Goal: Task Accomplishment & Management: Complete application form

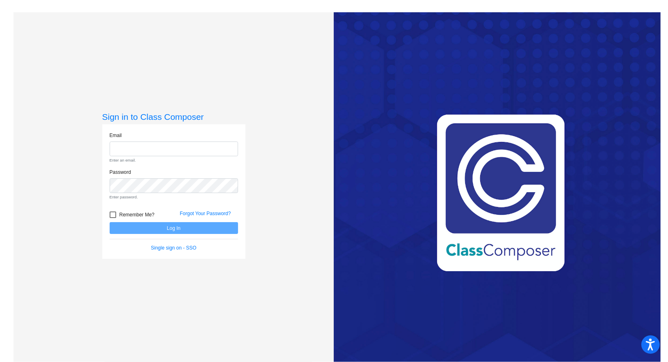
type input "[PERSON_NAME][EMAIL_ADDRESS][PERSON_NAME][DOMAIN_NAME]"
click at [162, 231] on form "Email [PERSON_NAME][EMAIL_ADDRESS][PERSON_NAME][DOMAIN_NAME] Enter an email. Pa…" at bounding box center [174, 192] width 128 height 120
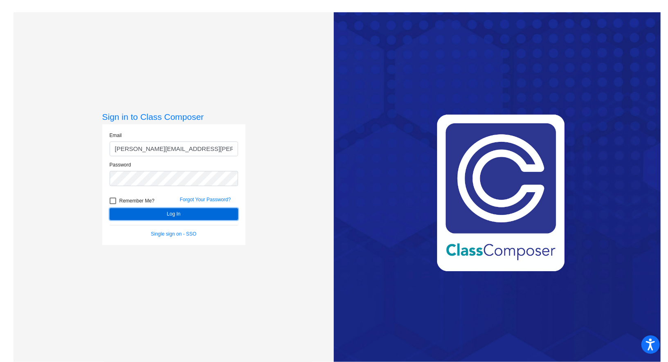
click at [176, 217] on button "Log In" at bounding box center [174, 214] width 128 height 12
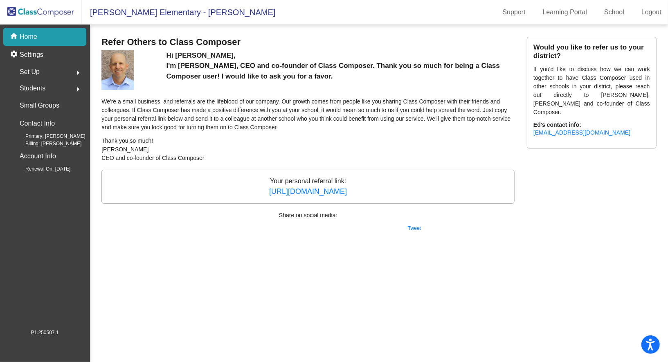
click at [24, 32] on p "Home" at bounding box center [29, 37] width 18 height 10
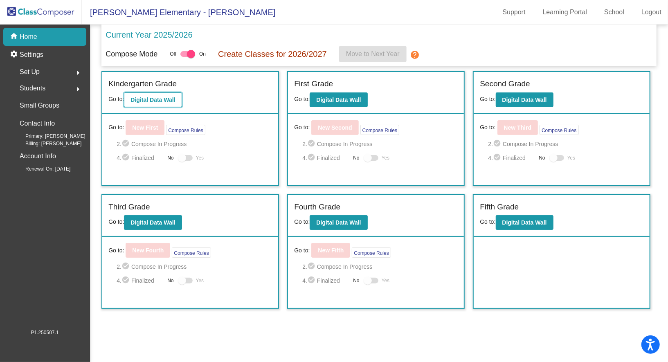
click at [146, 99] on b "Digital Data Wall" at bounding box center [152, 99] width 45 height 7
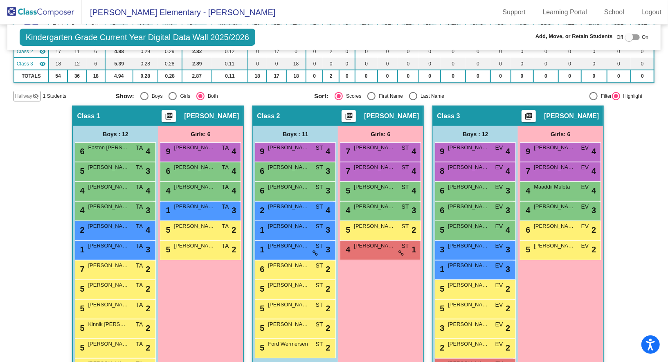
scroll to position [111, 0]
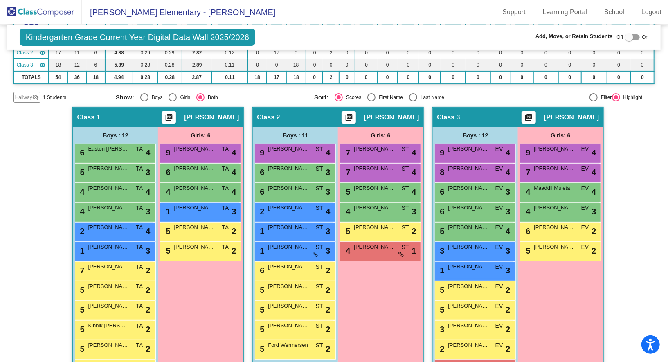
click at [640, 200] on div "Hallway - Hallway Class picture_as_pdf Add Student First Name Last Name Student…" at bounding box center [333, 249] width 641 height 285
click at [22, 94] on span "Hallway" at bounding box center [23, 97] width 17 height 7
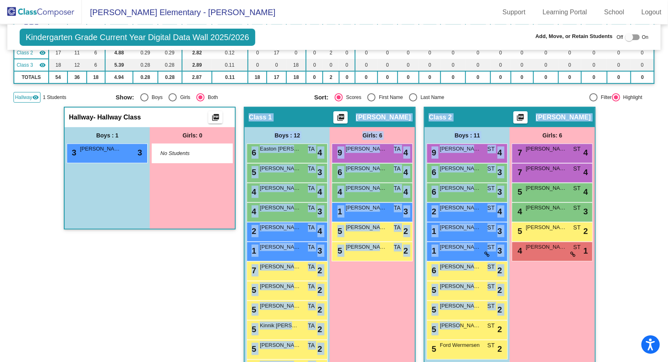
drag, startPoint x: 453, startPoint y: 325, endPoint x: 179, endPoint y: 223, distance: 292.8
click at [175, 295] on div "Hallway - Hallway Class picture_as_pdf Add Student First Name Last Name Student…" at bounding box center [150, 249] width 172 height 285
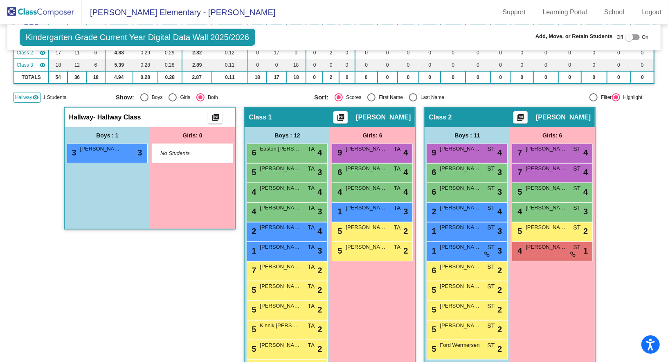
click at [630, 37] on div at bounding box center [632, 37] width 15 height 6
checkbox input "true"
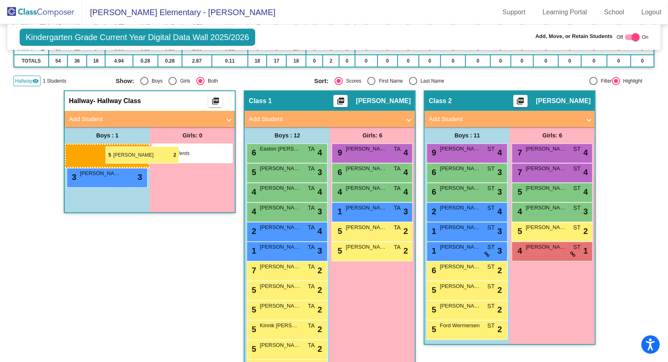
drag, startPoint x: 448, startPoint y: 326, endPoint x: 105, endPoint y: 146, distance: 387.0
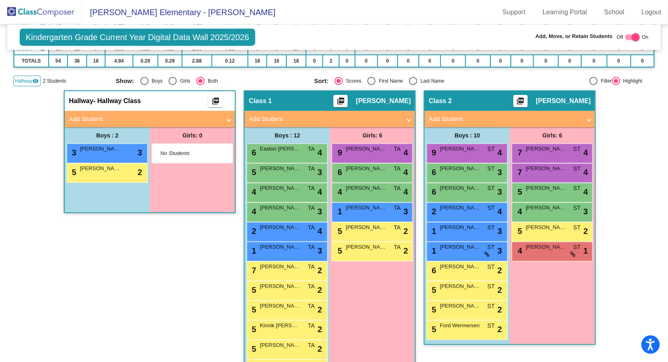
click at [22, 79] on span "Hallway" at bounding box center [23, 80] width 17 height 7
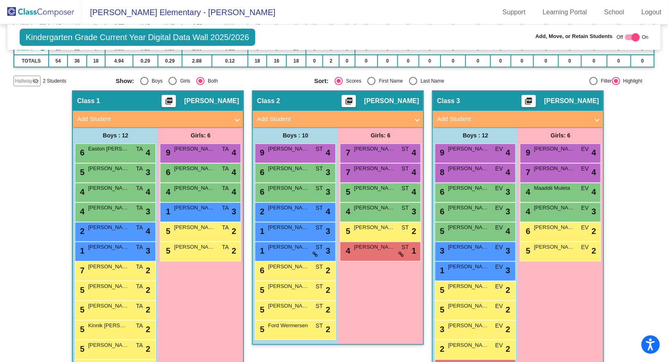
click at [641, 270] on div "Hallway - Hallway Class picture_as_pdf Add Student First Name Last Name Student…" at bounding box center [333, 241] width 641 height 302
click at [26, 80] on span "Hallway" at bounding box center [23, 80] width 17 height 7
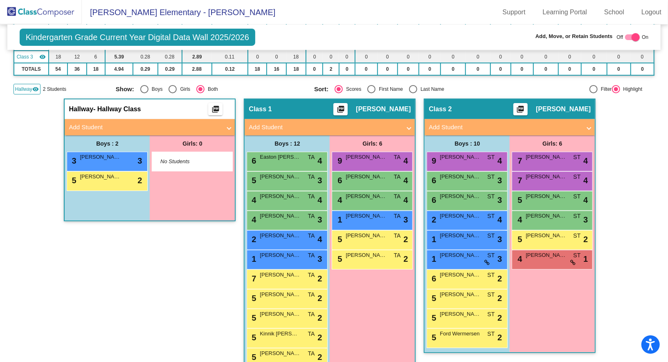
scroll to position [118, 0]
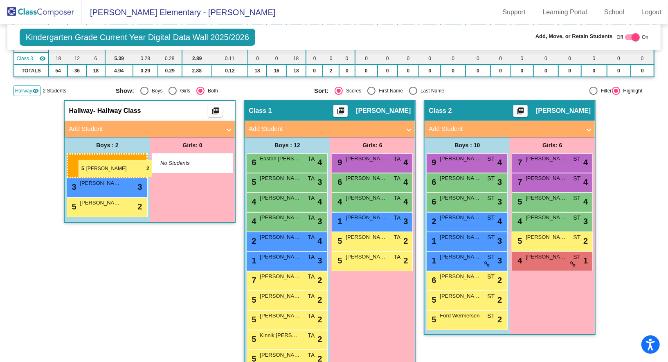
drag, startPoint x: 444, startPoint y: 297, endPoint x: 79, endPoint y: 160, distance: 390.0
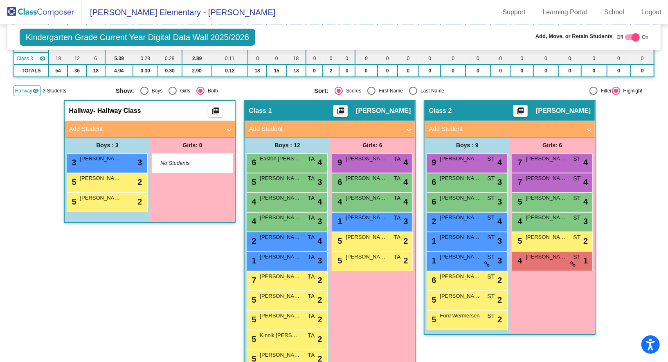
click at [22, 88] on span "Hallway" at bounding box center [23, 90] width 17 height 7
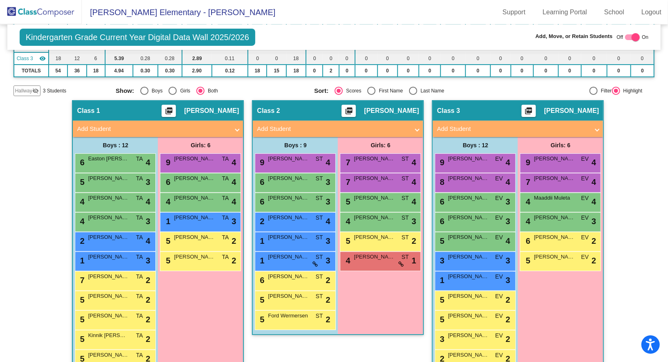
click at [320, 126] on mat-panel-title "Add Student" at bounding box center [333, 128] width 152 height 9
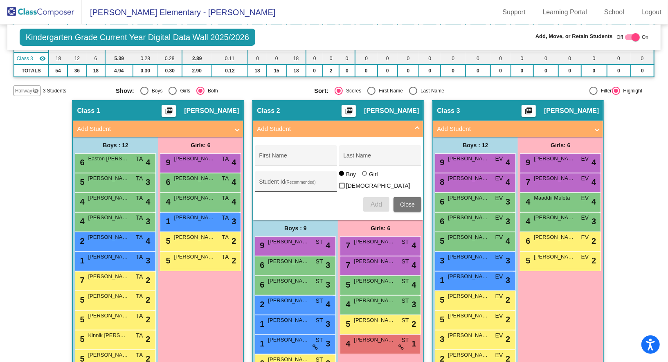
click at [280, 182] on input "Student Id (Recommended)" at bounding box center [296, 185] width 74 height 7
paste input "9542434693"
type input "9542434693"
click at [285, 155] on input "First Name" at bounding box center [296, 158] width 74 height 7
type input "Zacchaeus"
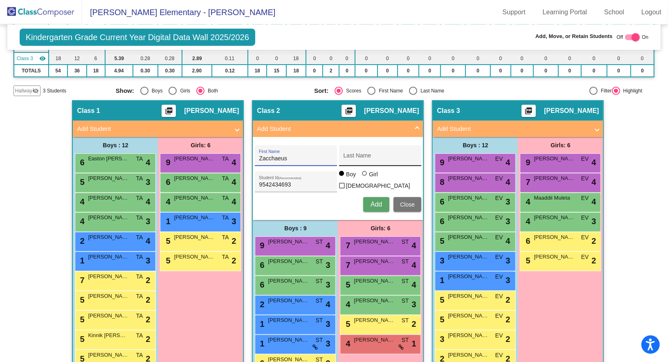
click at [360, 153] on div "Last Name" at bounding box center [380, 158] width 74 height 17
type input "[GEOGRAPHIC_DATA]"
click at [373, 201] on span "Add" at bounding box center [375, 204] width 11 height 7
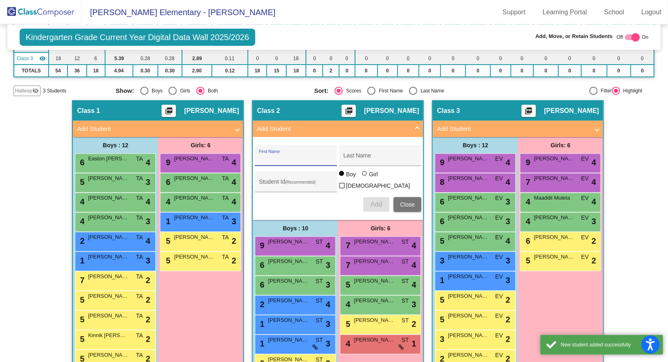
click at [404, 201] on span "Close" at bounding box center [407, 204] width 15 height 7
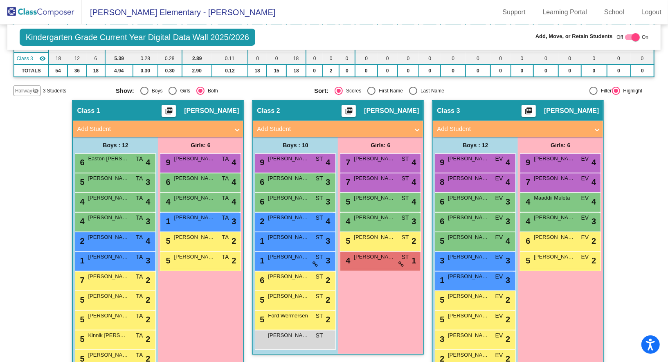
scroll to position [154, 0]
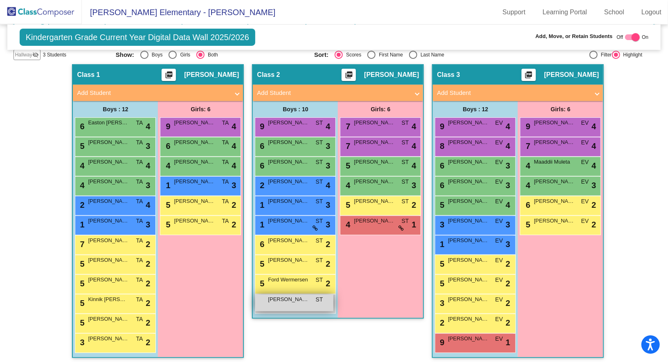
click at [283, 299] on span "[PERSON_NAME]" at bounding box center [288, 299] width 41 height 8
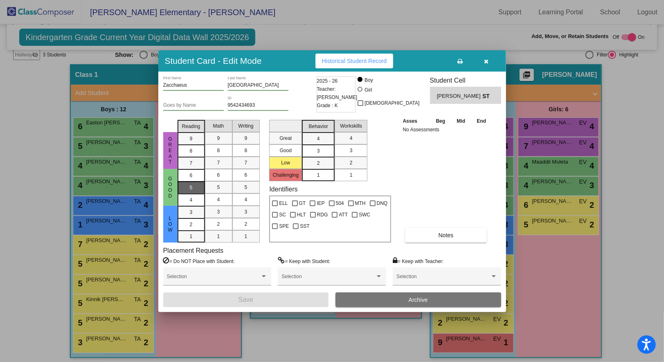
click at [191, 179] on span "5" at bounding box center [191, 175] width 3 height 7
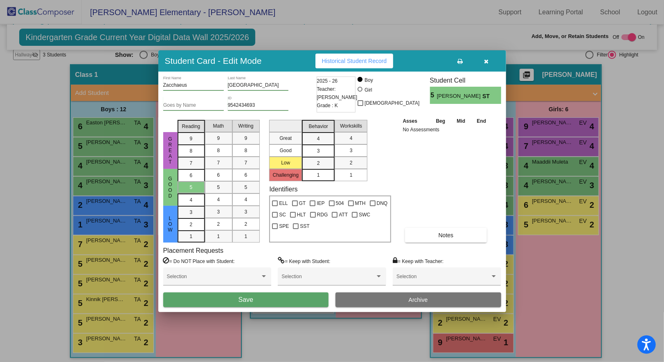
click at [321, 145] on div "3" at bounding box center [318, 138] width 16 height 12
click at [272, 301] on button "Save" at bounding box center [246, 299] width 166 height 15
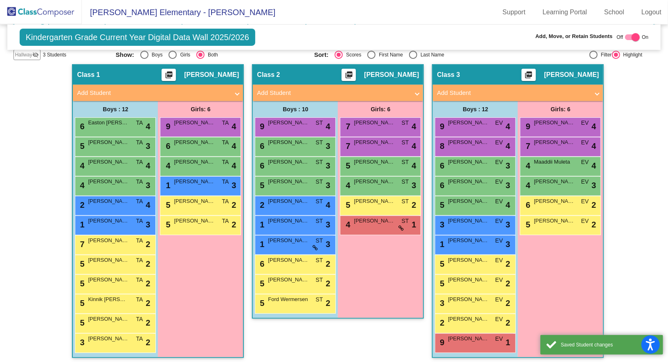
click at [636, 249] on div "Hallway - Hallway Class picture_as_pdf Add Student First Name Last Name Student…" at bounding box center [333, 215] width 641 height 302
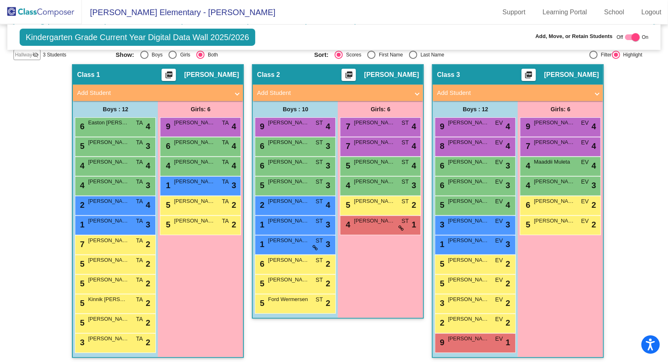
click at [618, 197] on div "Hallway - Hallway Class picture_as_pdf Add Student First Name Last Name Student…" at bounding box center [333, 215] width 641 height 302
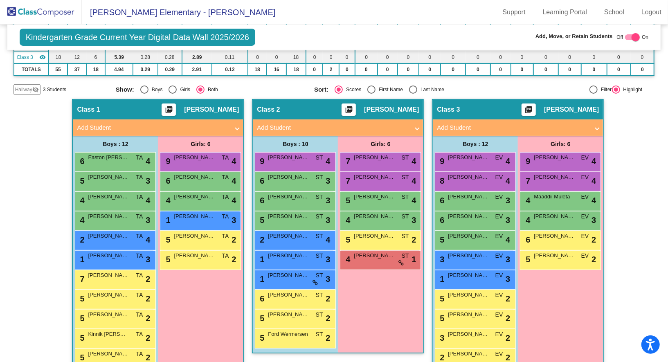
scroll to position [156, 0]
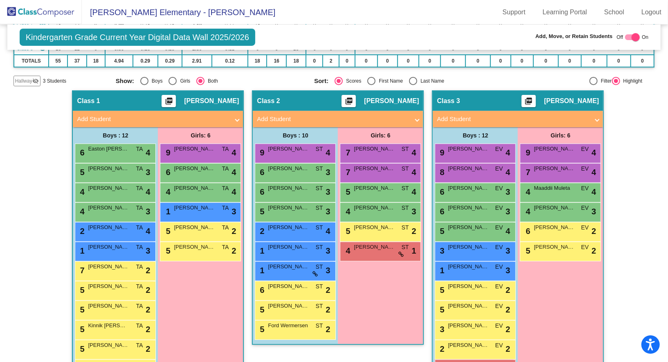
click at [24, 81] on span "Hallway" at bounding box center [23, 80] width 17 height 7
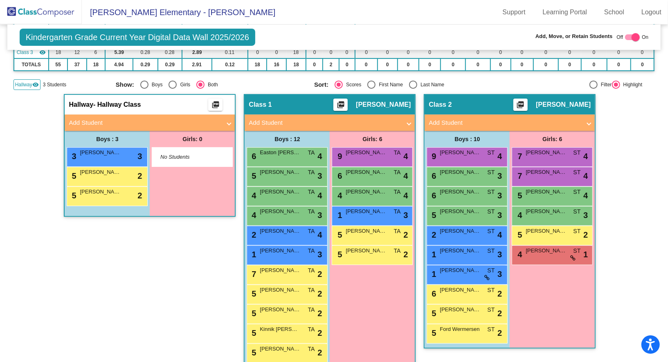
scroll to position [97, 0]
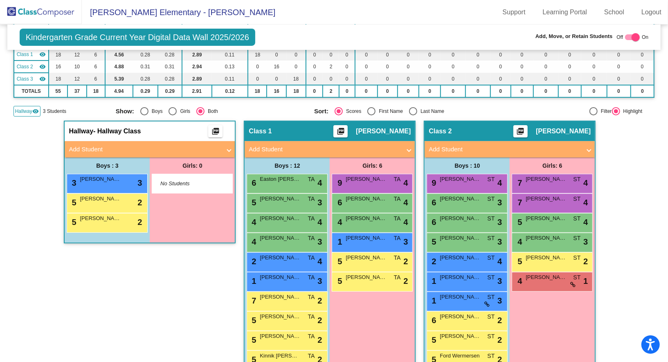
click at [26, 114] on div "Kindergarten Grade Current Year Digital Data Wall 2025/2026 Add, Move, or Retai…" at bounding box center [333, 325] width 641 height 797
click at [25, 108] on span "Hallway" at bounding box center [23, 111] width 17 height 7
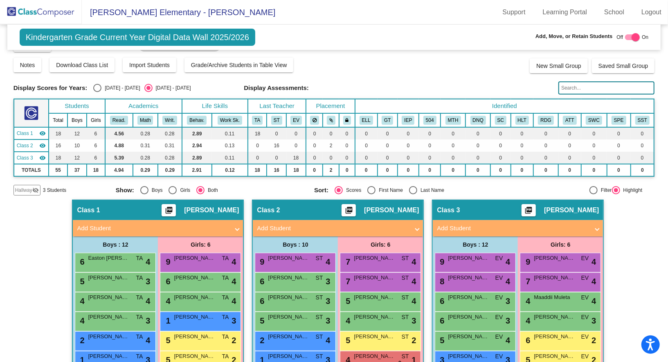
scroll to position [17, 0]
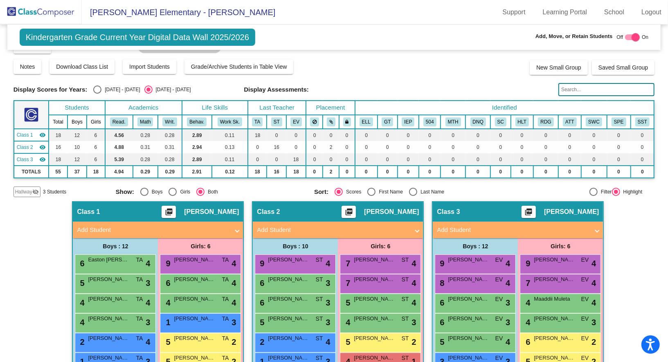
click at [20, 188] on span "Hallway" at bounding box center [23, 191] width 17 height 7
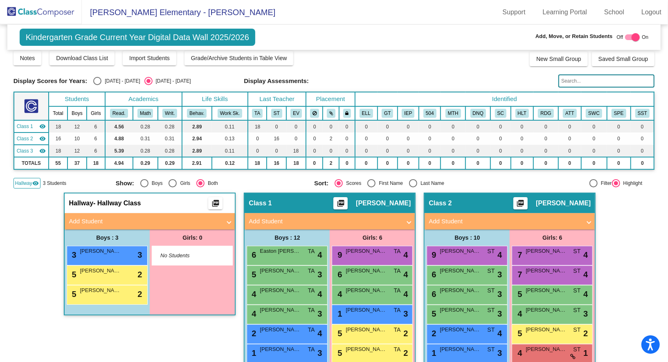
scroll to position [25, 0]
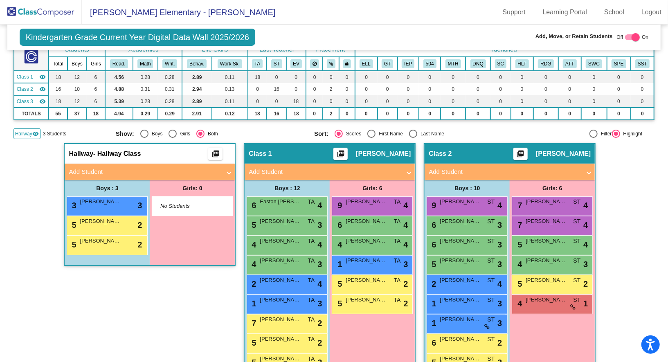
scroll to position [76, 0]
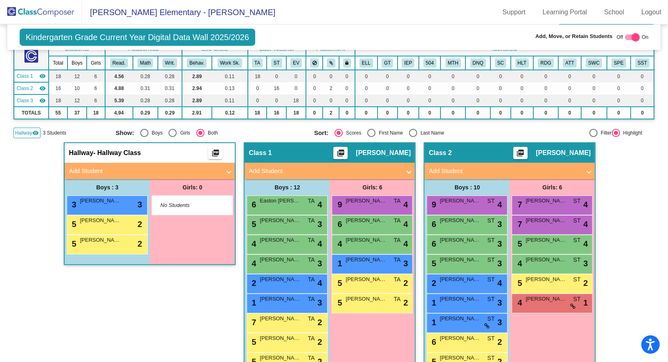
click at [34, 130] on mat-icon "visibility" at bounding box center [35, 133] width 7 height 7
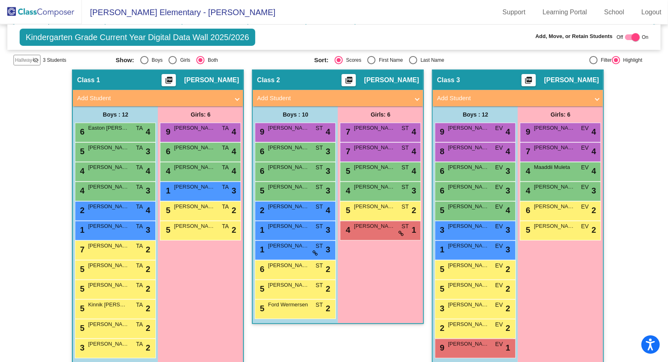
scroll to position [150, 0]
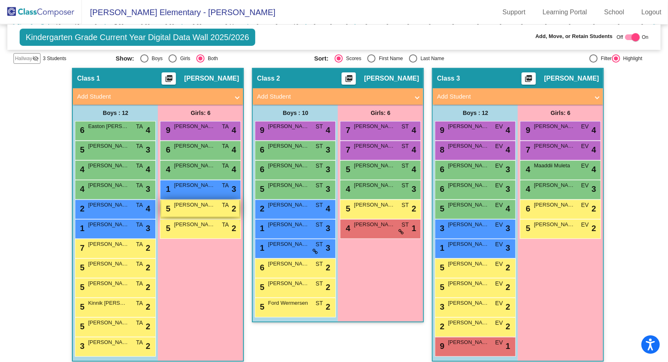
click at [191, 212] on div "5 [PERSON_NAME] Relech TA lock do_not_disturb_alt 2" at bounding box center [200, 208] width 78 height 17
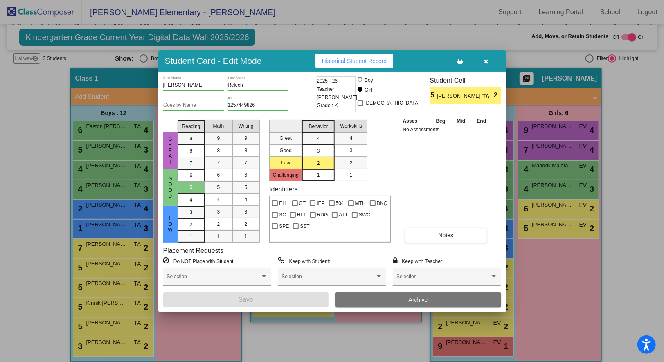
click at [486, 59] on icon "button" at bounding box center [486, 61] width 4 height 6
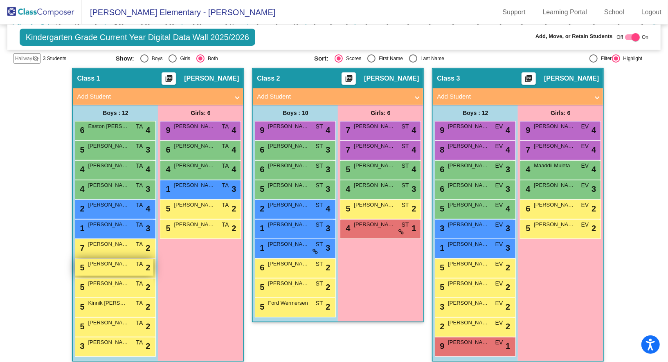
click at [96, 260] on span "[PERSON_NAME]" at bounding box center [108, 264] width 41 height 8
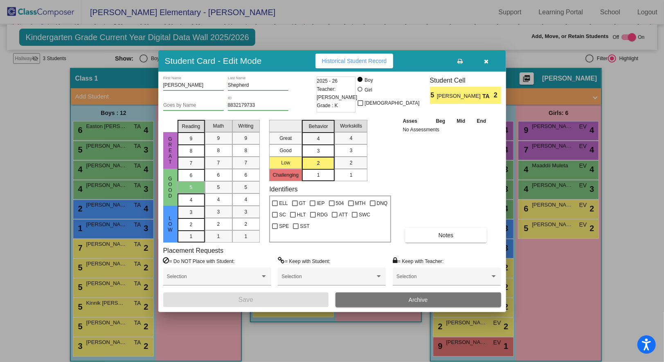
click at [487, 64] on icon "button" at bounding box center [486, 61] width 4 height 6
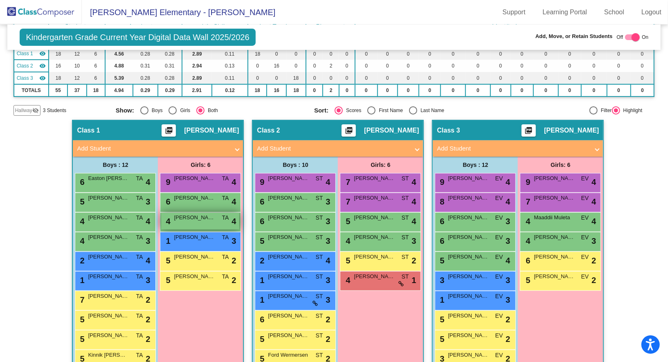
scroll to position [83, 0]
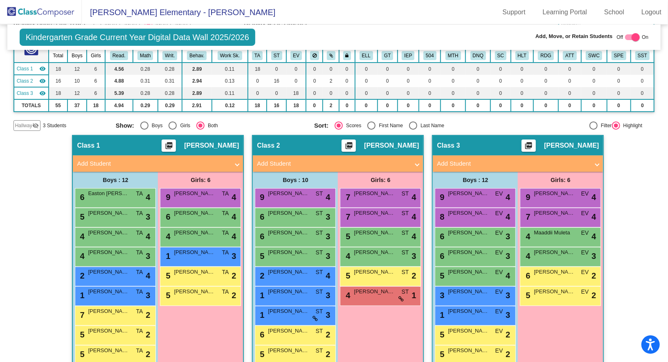
click at [20, 126] on span "Hallway" at bounding box center [23, 125] width 17 height 7
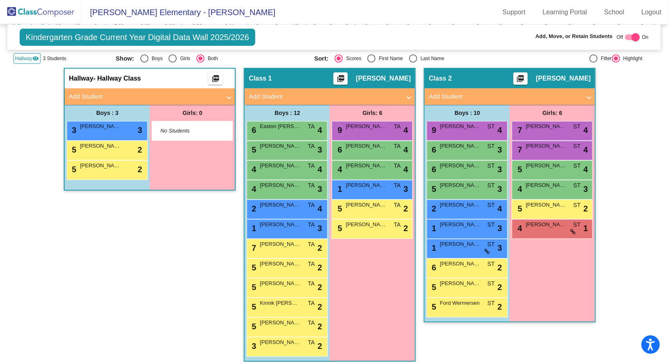
scroll to position [148, 0]
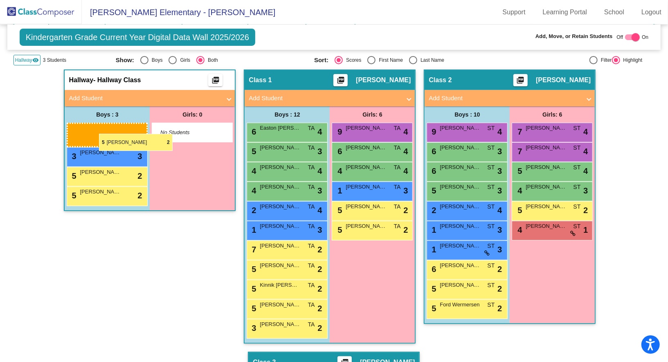
drag, startPoint x: 281, startPoint y: 263, endPoint x: 99, endPoint y: 134, distance: 223.7
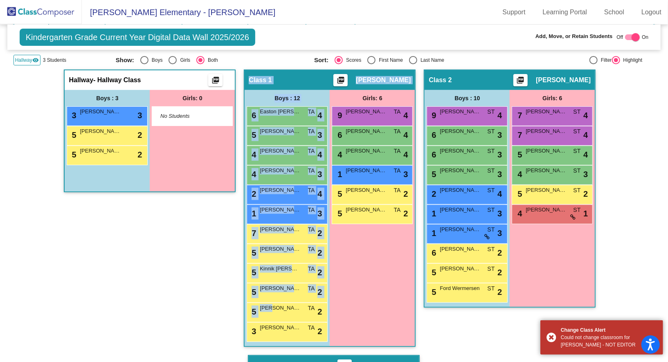
drag, startPoint x: 267, startPoint y: 308, endPoint x: 183, endPoint y: 227, distance: 117.7
click at [183, 227] on div "Hallway - Hallway Class picture_as_pdf Add Student First Name Last Name Student…" at bounding box center [333, 355] width 641 height 571
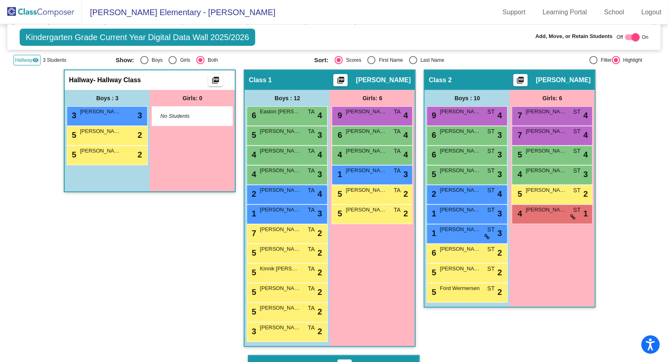
drag, startPoint x: 183, startPoint y: 227, endPoint x: 192, endPoint y: 267, distance: 41.2
click at [192, 267] on div "Hallway - Hallway Class picture_as_pdf Add Student First Name Last Name Student…" at bounding box center [150, 212] width 172 height 285
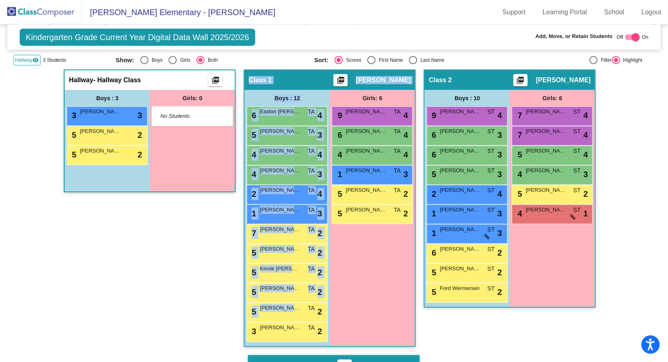
drag, startPoint x: 288, startPoint y: 305, endPoint x: 182, endPoint y: 212, distance: 140.5
click at [182, 212] on div "Hallway - Hallway Class picture_as_pdf Add Student First Name Last Name Student…" at bounding box center [333, 355] width 641 height 571
click at [204, 271] on div "Hallway - Hallway Class picture_as_pdf Add Student First Name Last Name Student…" at bounding box center [150, 212] width 172 height 285
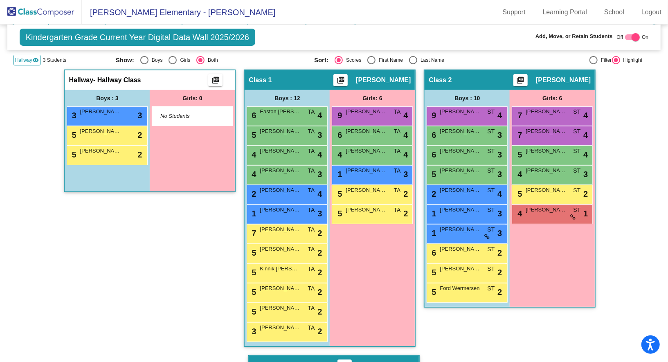
click at [631, 38] on div at bounding box center [635, 37] width 8 height 8
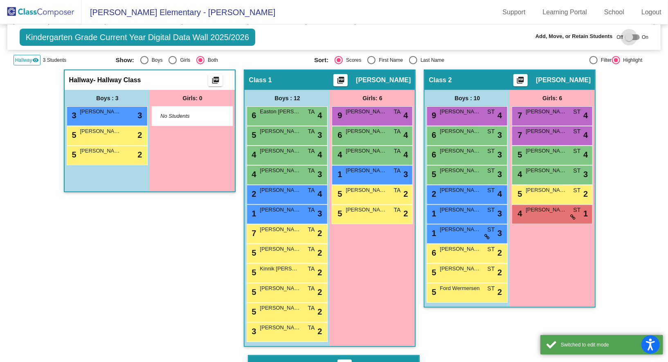
click at [630, 37] on div at bounding box center [632, 37] width 15 height 6
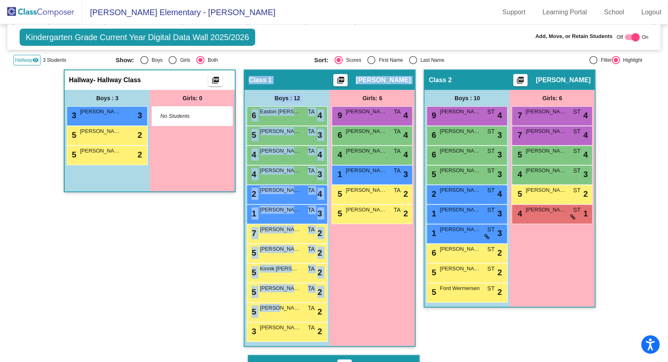
drag, startPoint x: 273, startPoint y: 306, endPoint x: 235, endPoint y: 229, distance: 85.9
click at [235, 229] on div "Hallway - Hallway Class picture_as_pdf Add Student First Name Last Name Student…" at bounding box center [333, 355] width 641 height 571
click at [213, 294] on div "Hallway - Hallway Class picture_as_pdf Add Student First Name Last Name Student…" at bounding box center [150, 212] width 172 height 285
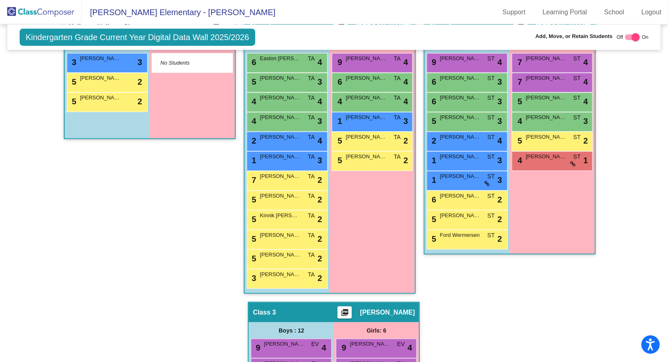
scroll to position [202, 0]
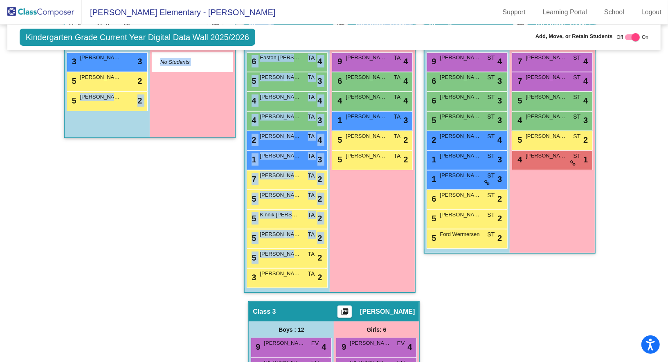
drag, startPoint x: 284, startPoint y: 252, endPoint x: 126, endPoint y: 113, distance: 210.0
click at [126, 113] on div "Hallway - Hallway Class picture_as_pdf Add Student First Name Last Name Student…" at bounding box center [333, 301] width 641 height 571
click at [191, 223] on div "Hallway - Hallway Class picture_as_pdf Add Student First Name Last Name Student…" at bounding box center [150, 158] width 172 height 285
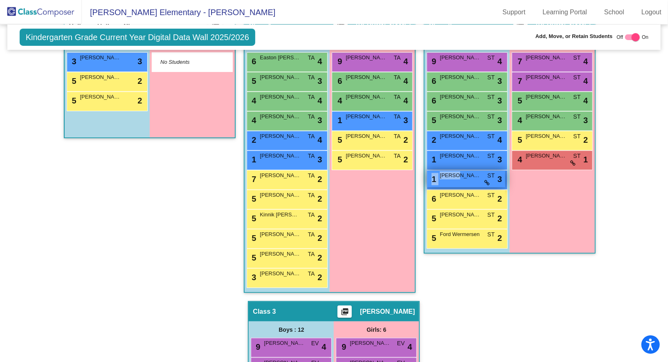
drag, startPoint x: 455, startPoint y: 174, endPoint x: 481, endPoint y: 168, distance: 26.7
click at [481, 171] on div "1 [PERSON_NAME] ST lock do_not_disturb_alt 3" at bounding box center [466, 179] width 78 height 17
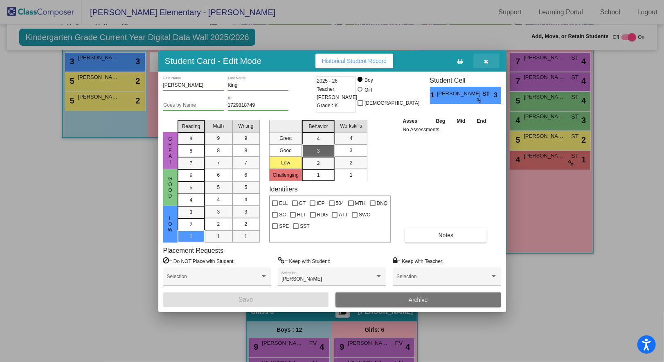
click at [487, 60] on icon "button" at bounding box center [486, 61] width 4 height 6
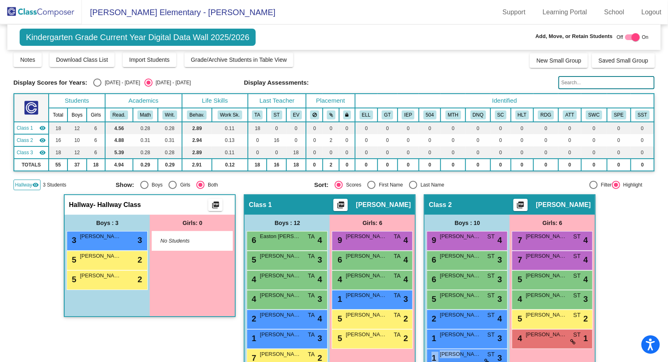
scroll to position [0, 0]
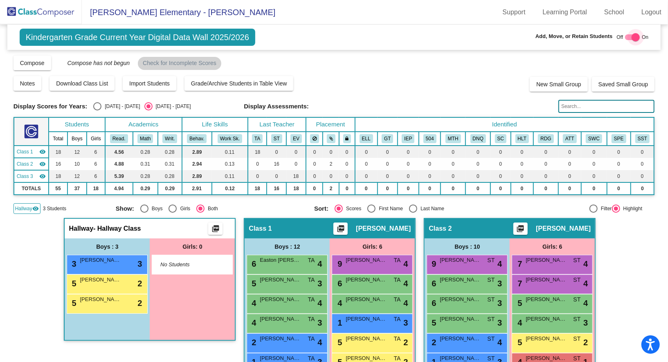
click at [633, 40] on div at bounding box center [635, 37] width 8 height 8
click at [631, 36] on div at bounding box center [632, 37] width 15 height 6
checkbox input "true"
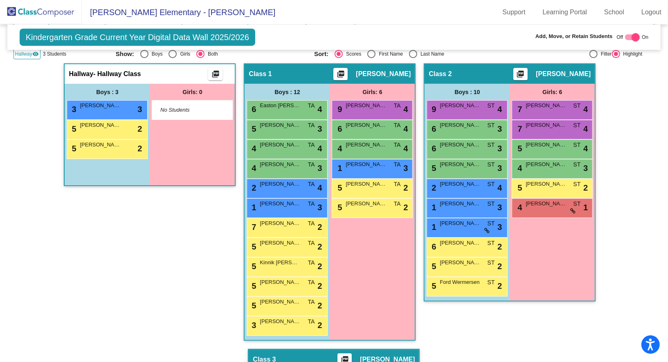
scroll to position [173, 0]
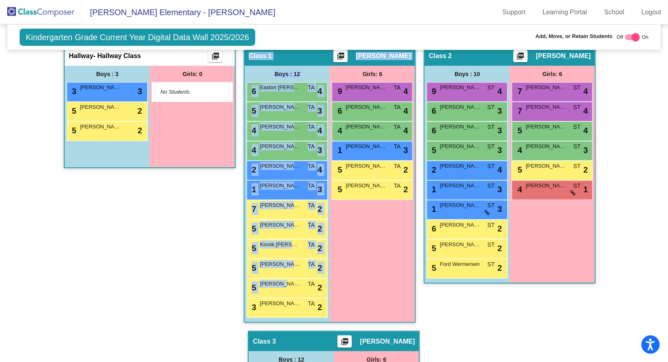
drag, startPoint x: 280, startPoint y: 283, endPoint x: 217, endPoint y: 209, distance: 96.9
click at [217, 209] on div "Hallway - Hallway Class picture_as_pdf Add Student First Name Last Name Student…" at bounding box center [333, 330] width 641 height 571
click at [232, 299] on div "Hallway - Hallway Class picture_as_pdf Add Student First Name Last Name Student…" at bounding box center [150, 187] width 172 height 285
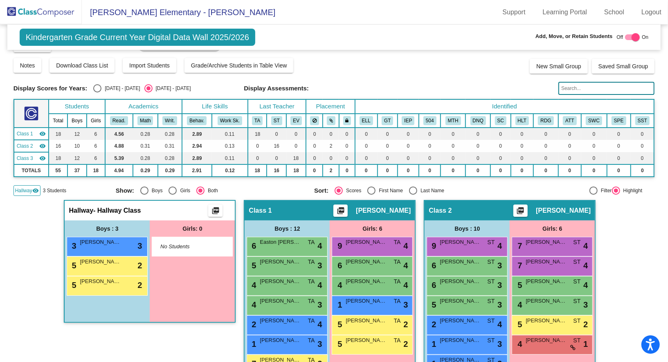
scroll to position [0, 0]
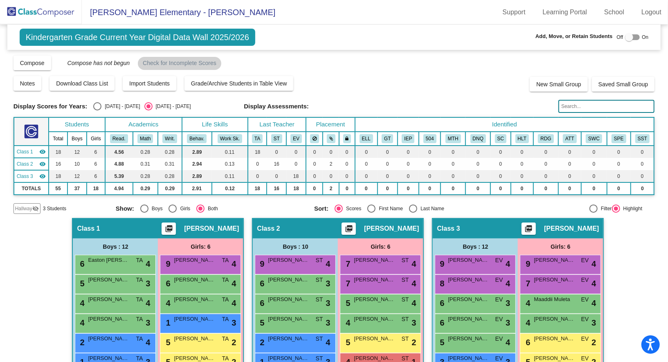
click at [26, 206] on span "Hallway" at bounding box center [23, 208] width 17 height 7
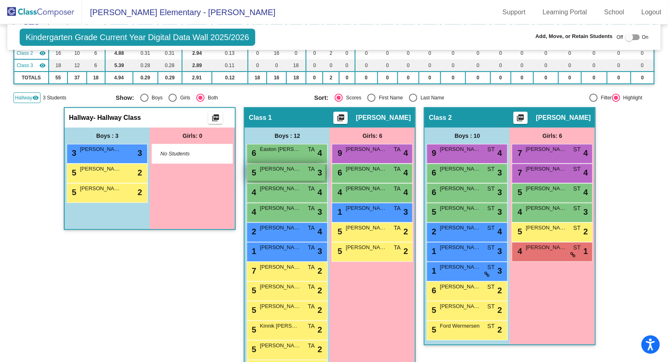
scroll to position [112, 0]
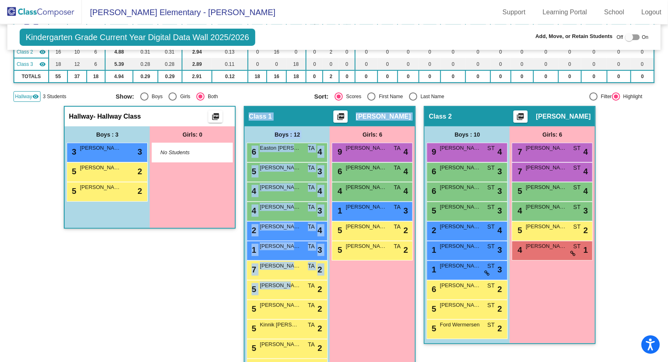
drag, startPoint x: 282, startPoint y: 283, endPoint x: 184, endPoint y: 258, distance: 100.5
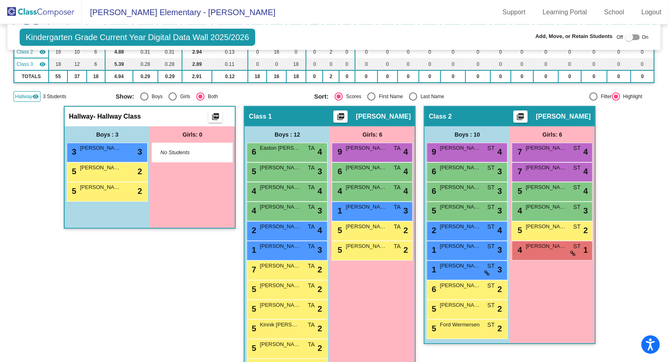
click at [633, 38] on div at bounding box center [632, 37] width 15 height 6
checkbox input "true"
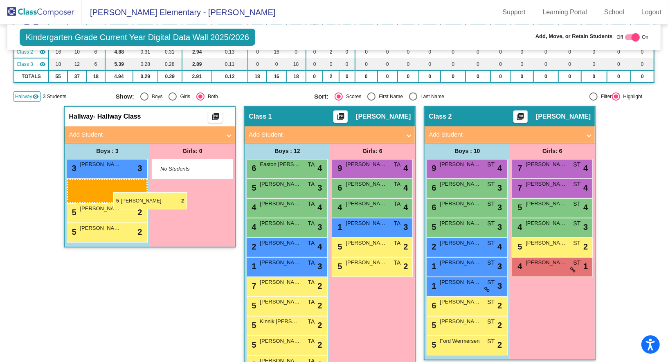
drag, startPoint x: 280, startPoint y: 300, endPoint x: 113, endPoint y: 192, distance: 198.1
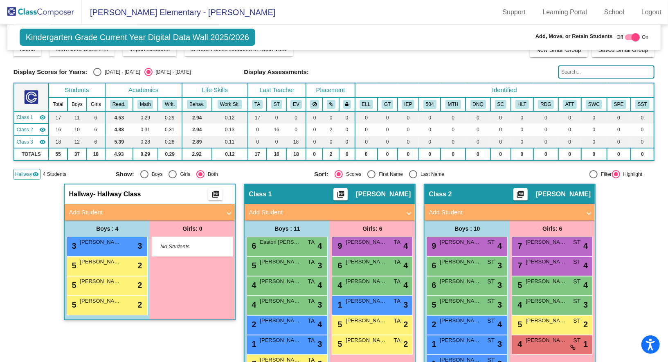
scroll to position [0, 0]
